Goal: Task Accomplishment & Management: Manage account settings

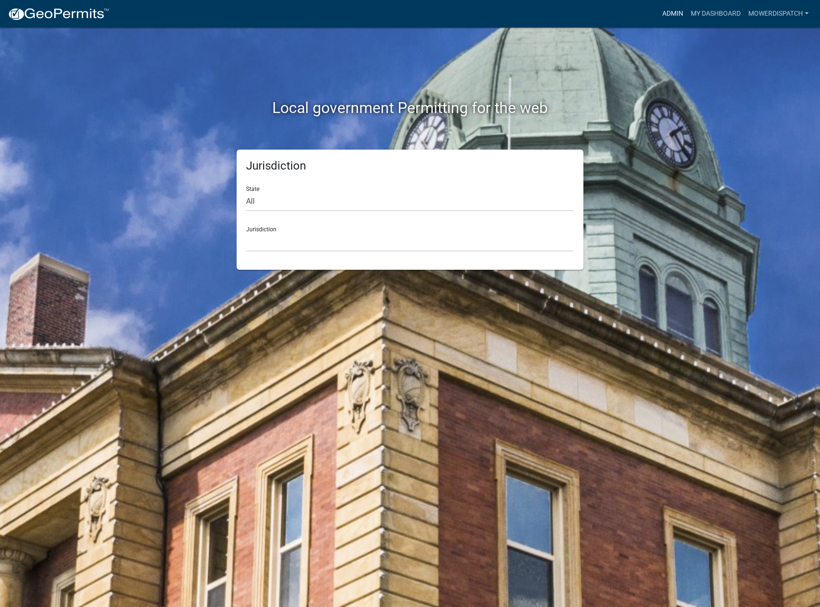
click at [673, 13] on link "Admin" at bounding box center [673, 14] width 29 height 18
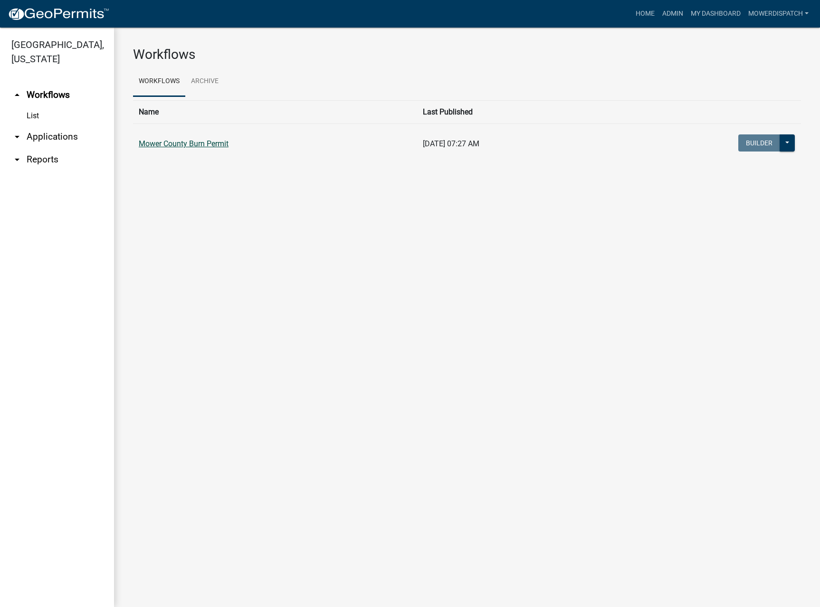
click at [206, 144] on link "Mower County Burn Permit" at bounding box center [184, 143] width 90 height 9
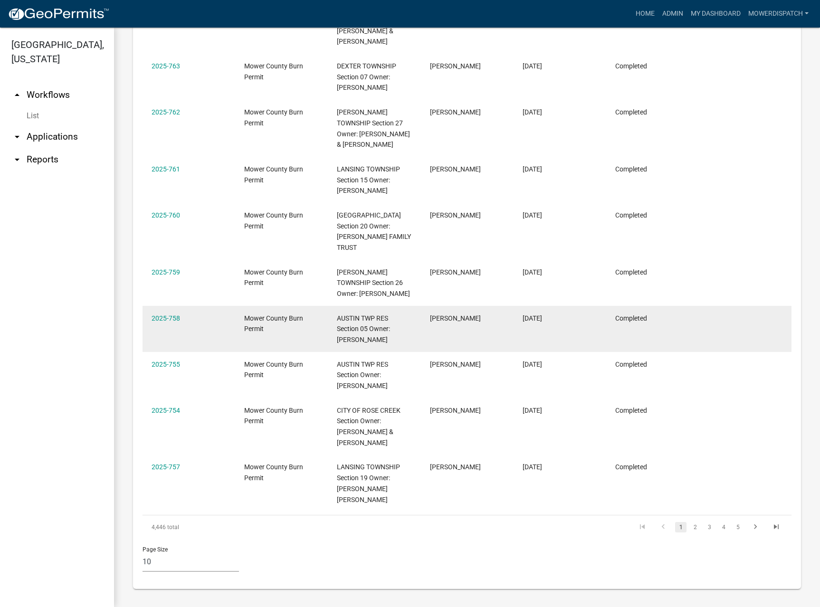
scroll to position [636, 0]
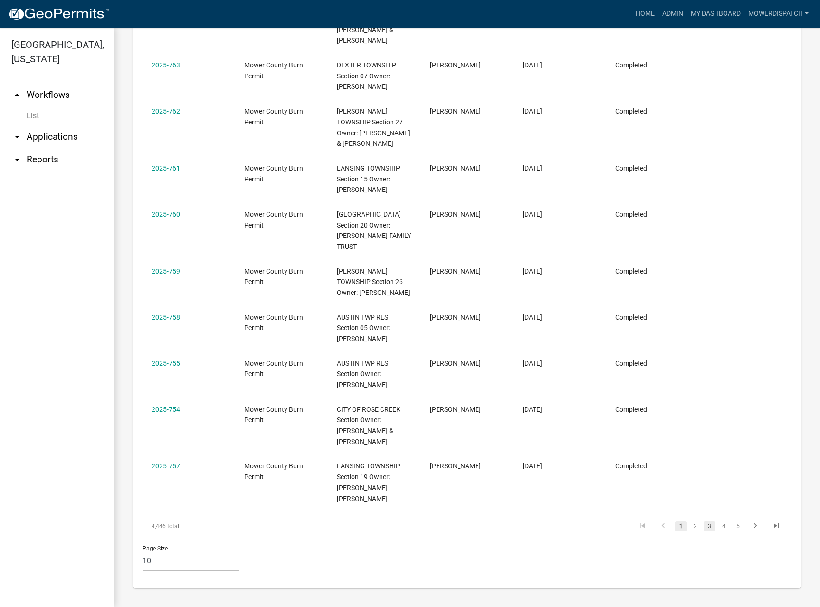
click at [704, 526] on link "3" at bounding box center [709, 526] width 11 height 10
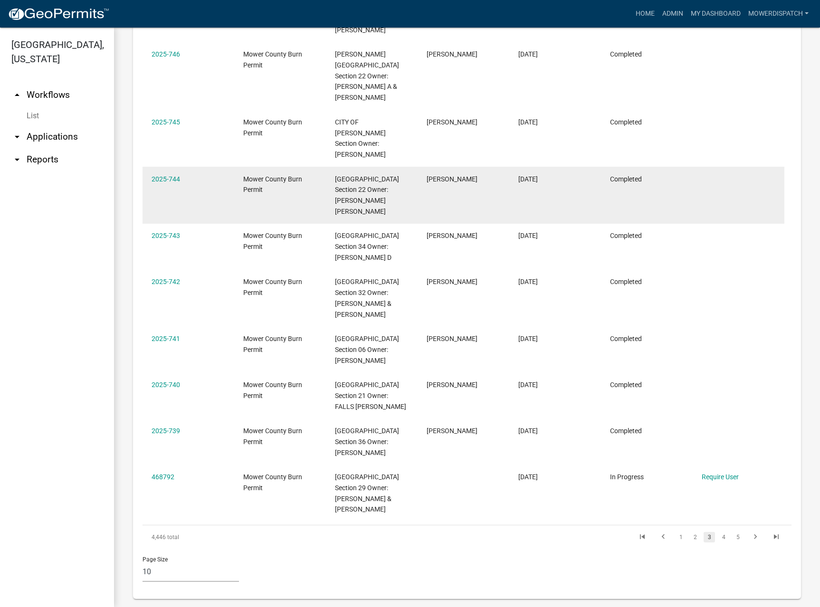
scroll to position [625, 0]
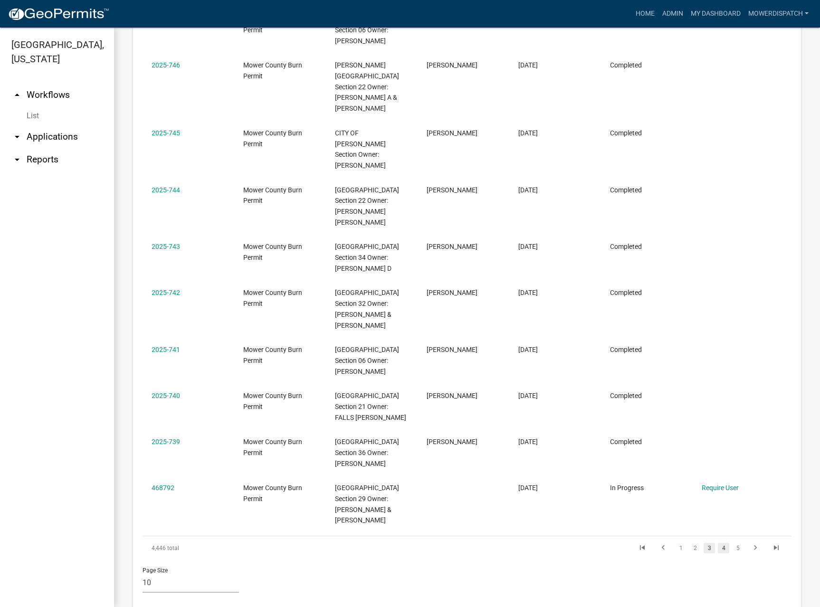
click at [718, 543] on link "4" at bounding box center [723, 548] width 11 height 10
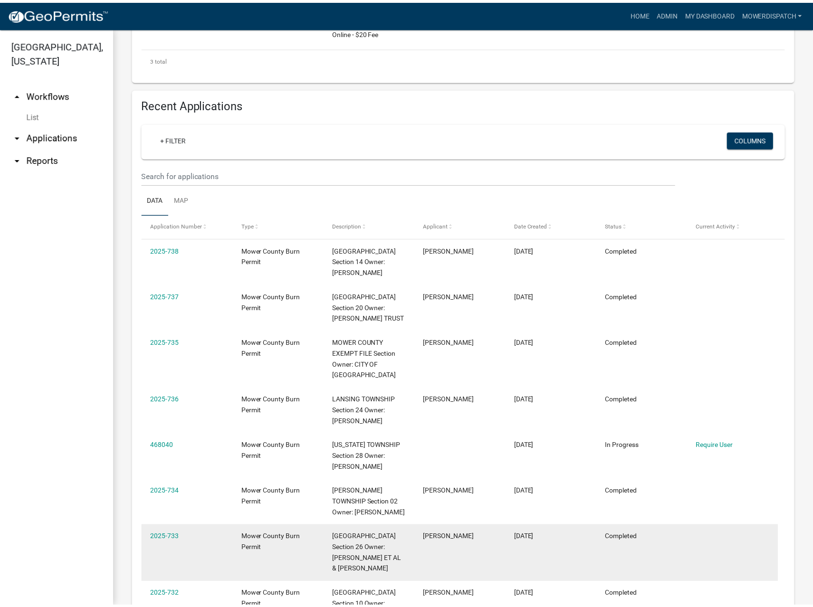
scroll to position [388, 0]
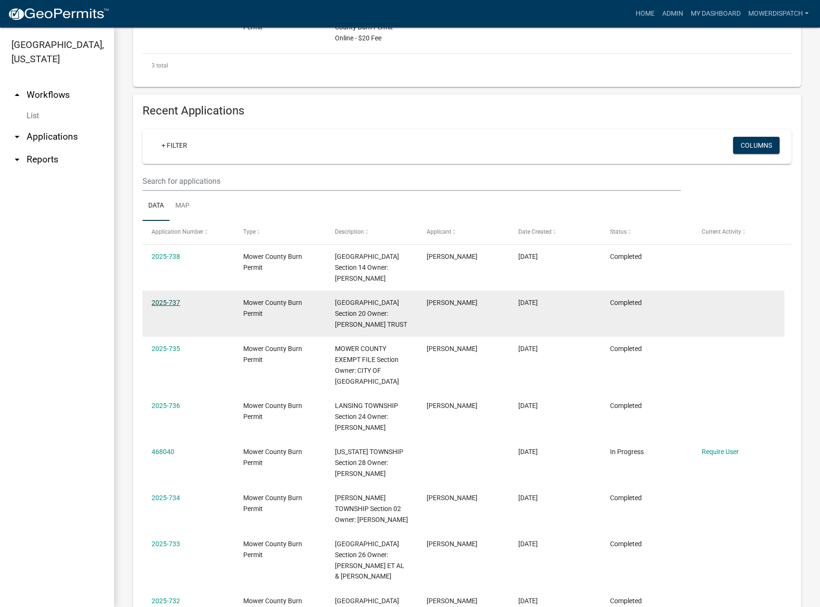
click at [163, 300] on link "2025-737" at bounding box center [166, 303] width 29 height 8
